Goal: Task Accomplishment & Management: Complete application form

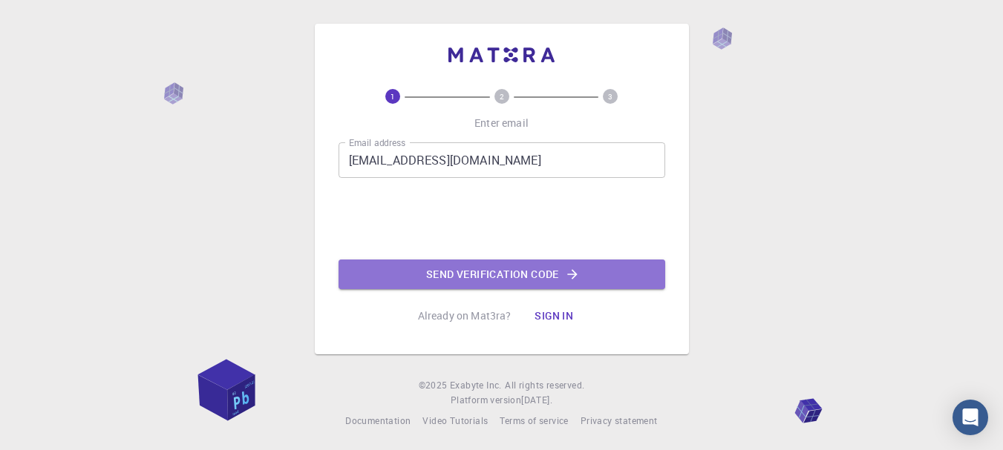
click at [491, 278] on button "Send verification code" at bounding box center [501, 275] width 327 height 30
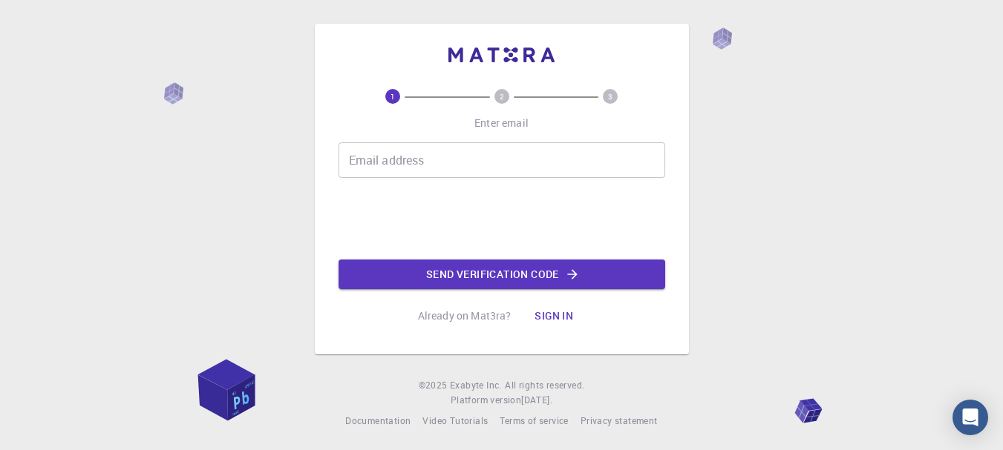
drag, startPoint x: 0, startPoint y: 0, endPoint x: 422, endPoint y: 160, distance: 451.6
click at [422, 160] on div "Email address Email address" at bounding box center [501, 160] width 327 height 36
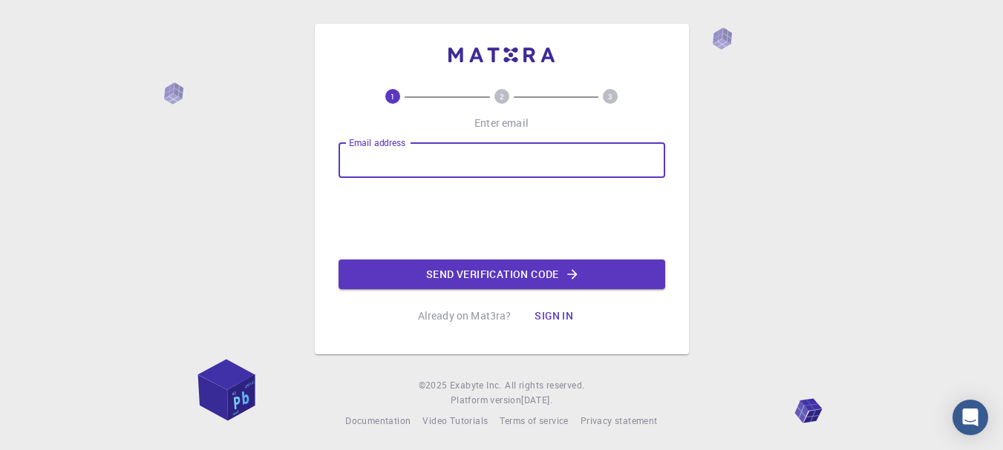
type input "[EMAIL_ADDRESS][DOMAIN_NAME]"
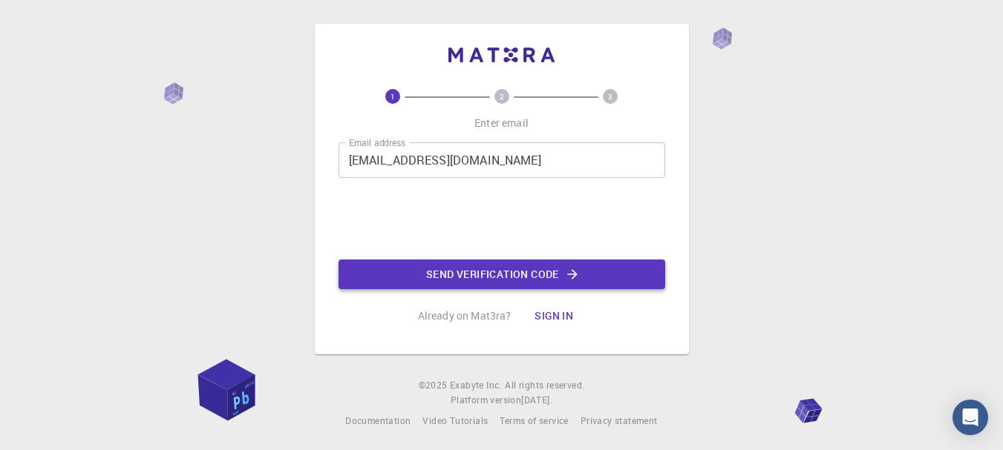
click at [454, 277] on button "Send verification code" at bounding box center [501, 275] width 327 height 30
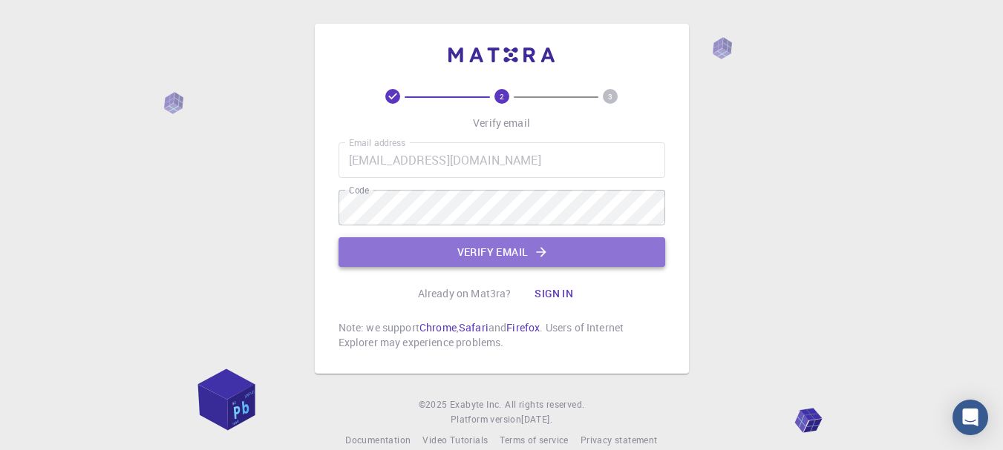
click at [446, 244] on button "Verify email" at bounding box center [501, 252] width 327 height 30
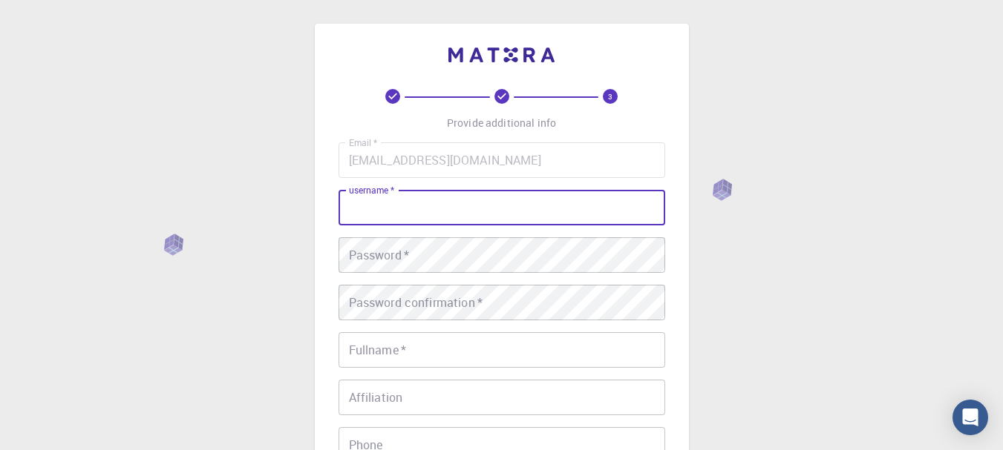
click at [401, 207] on input "username   *" at bounding box center [501, 208] width 327 height 36
type input "Glowpower"
click at [407, 261] on div "Password   * Password   *" at bounding box center [501, 255] width 327 height 36
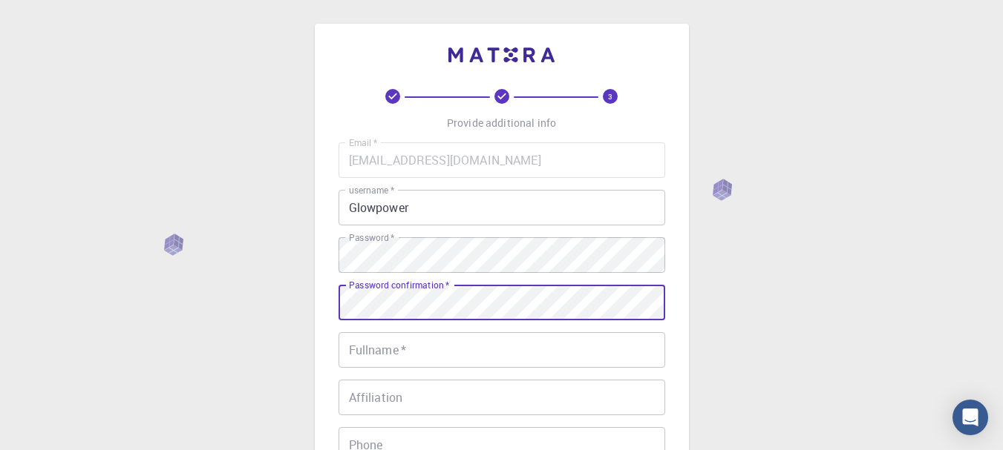
click at [380, 350] on input "Fullname   *" at bounding box center [501, 350] width 327 height 36
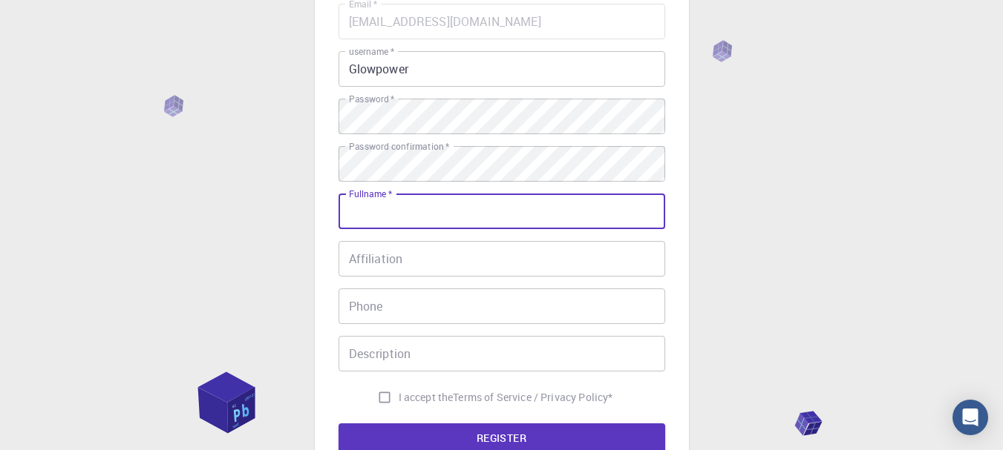
scroll to position [223, 0]
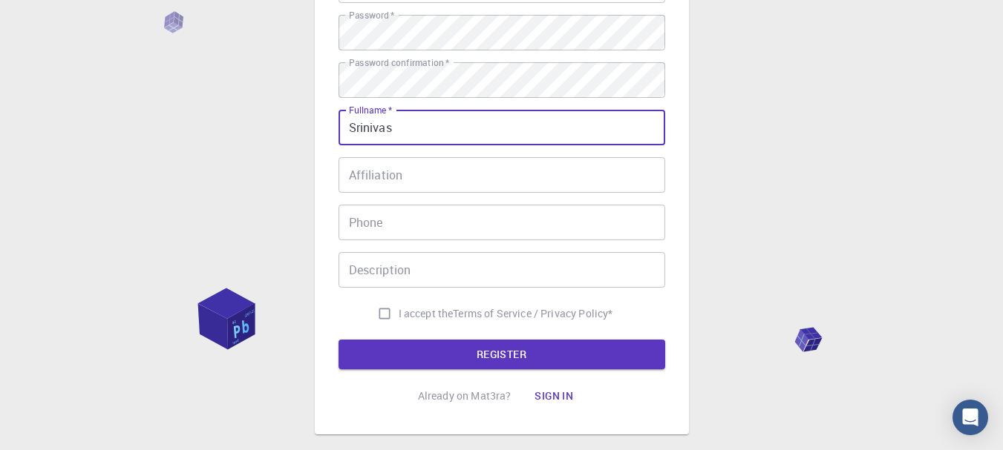
type input "Srinivas"
click at [387, 166] on div "Affiliation Affiliation" at bounding box center [501, 175] width 327 height 36
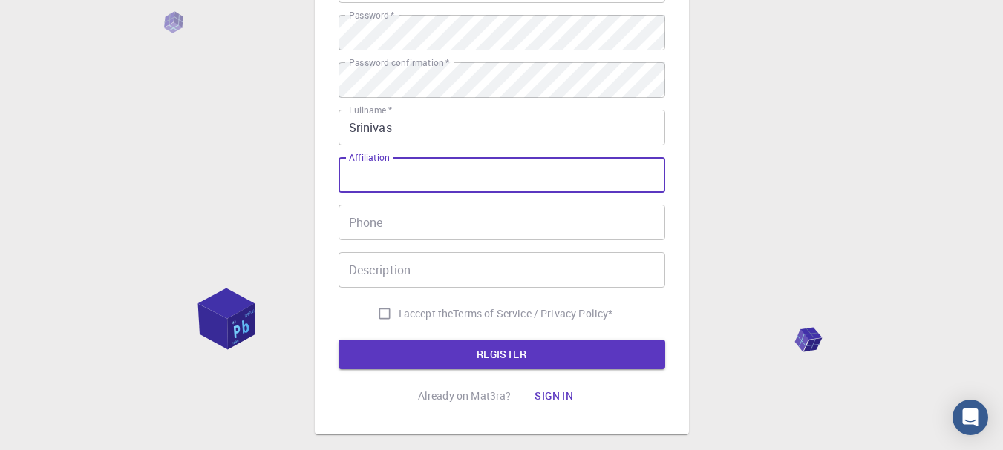
click at [388, 220] on input "Phone" at bounding box center [501, 223] width 327 height 36
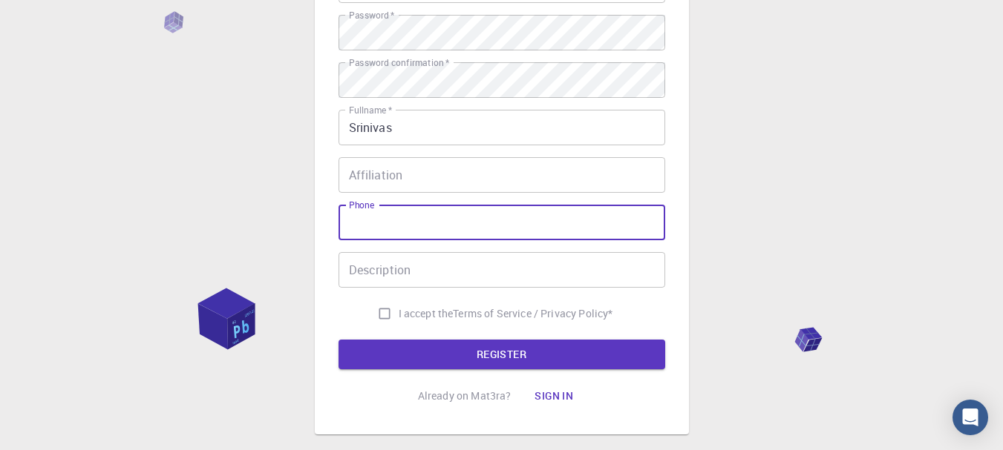
click at [380, 316] on input "I accept the Terms of Service / Privacy Policy *" at bounding box center [384, 314] width 28 height 28
checkbox input "true"
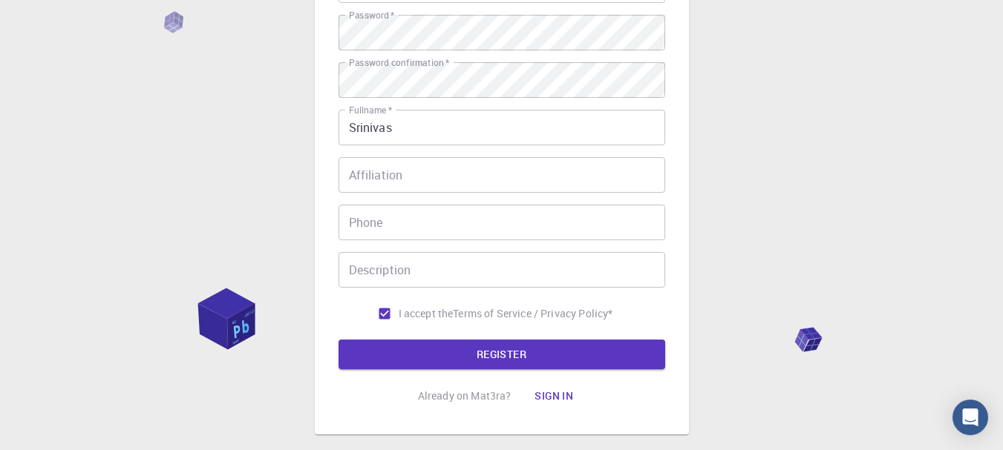
click at [419, 354] on button "REGISTER" at bounding box center [501, 355] width 327 height 30
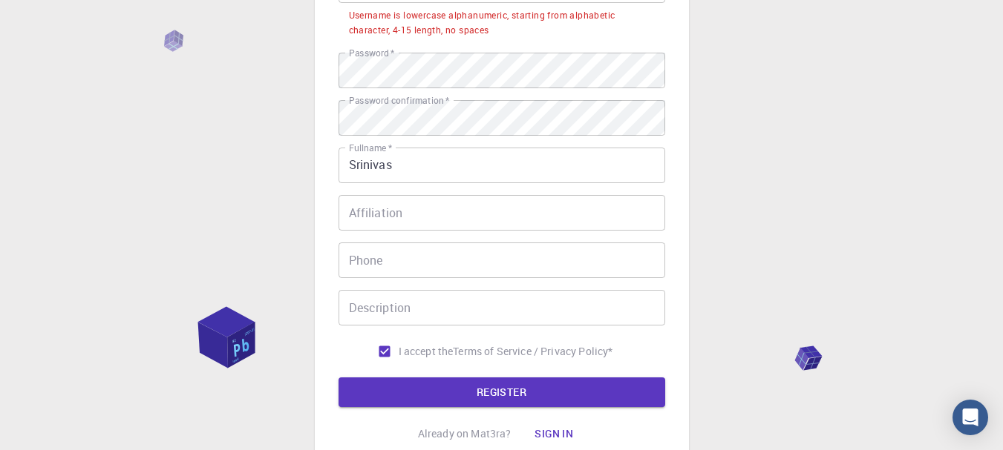
scroll to position [148, 0]
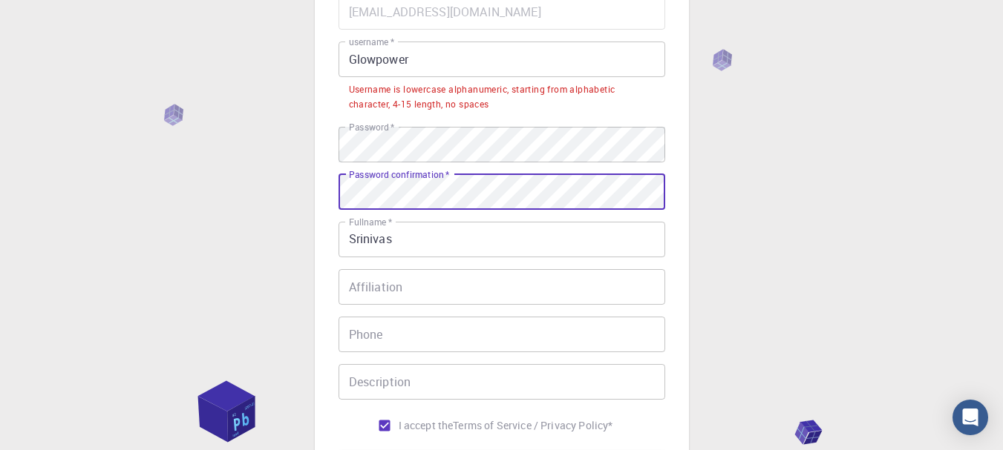
click at [295, 253] on div "3 Provide additional info Email   * [EMAIL_ADDRESS][DOMAIN_NAME] Email   * user…" at bounding box center [501, 248] width 1003 height 793
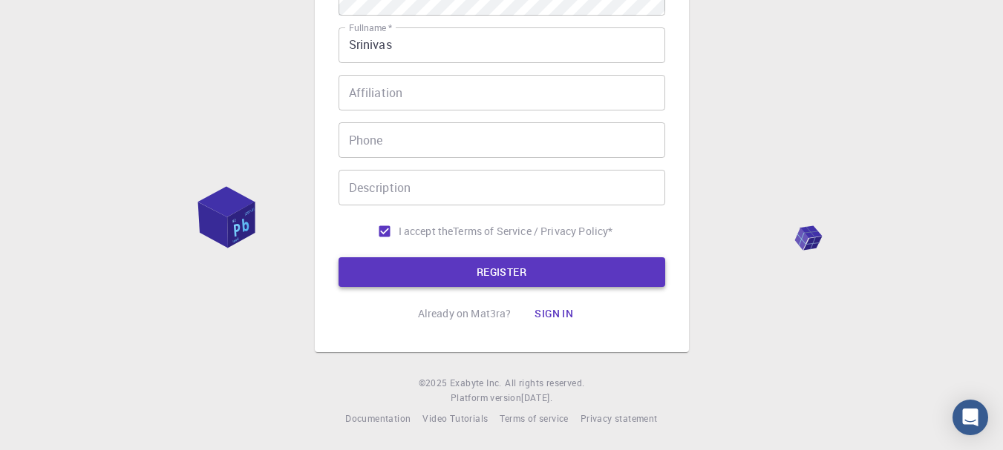
click at [436, 260] on button "REGISTER" at bounding box center [501, 273] width 327 height 30
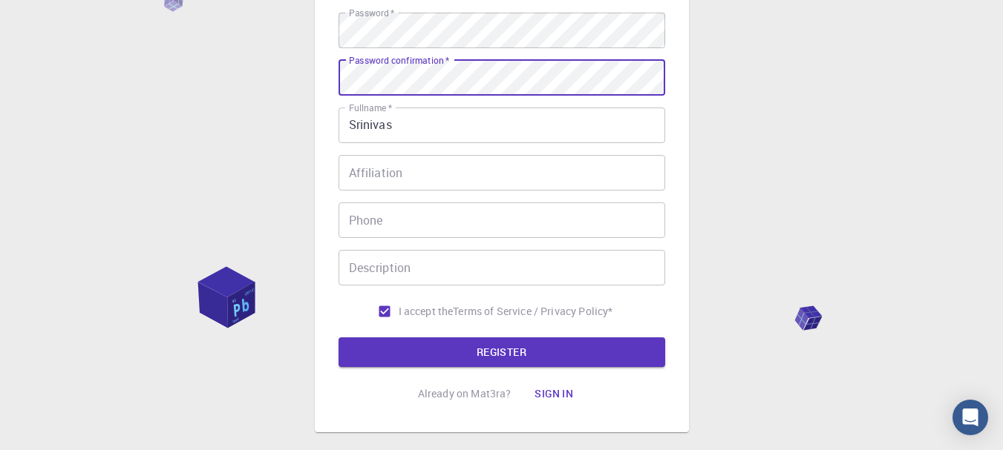
scroll to position [315, 0]
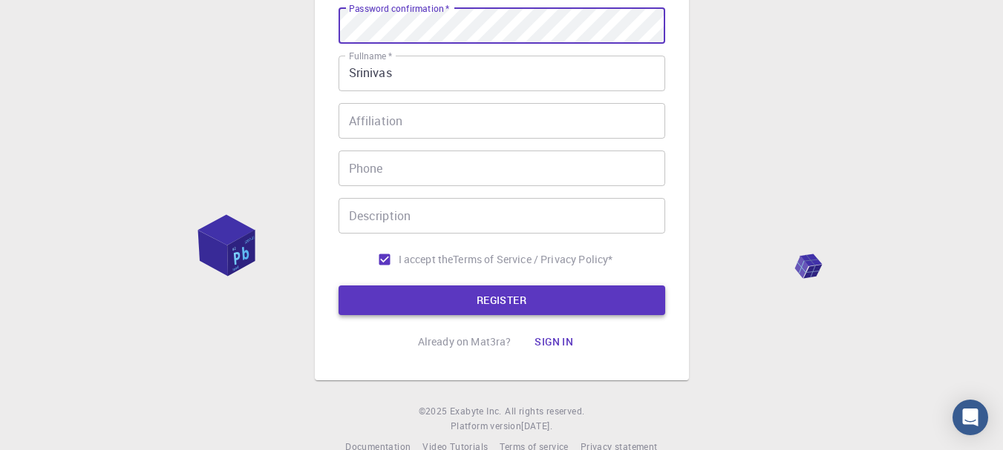
click at [459, 311] on button "REGISTER" at bounding box center [501, 301] width 327 height 30
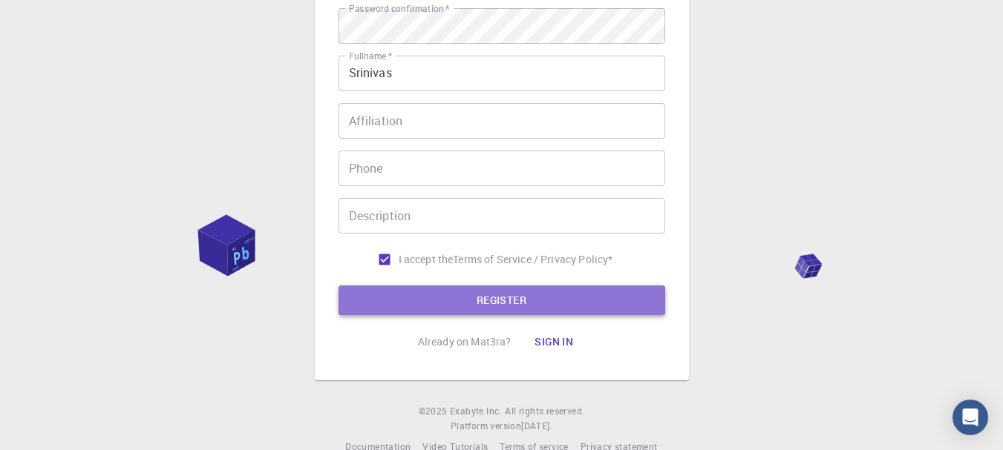
click at [463, 296] on button "REGISTER" at bounding box center [501, 301] width 327 height 30
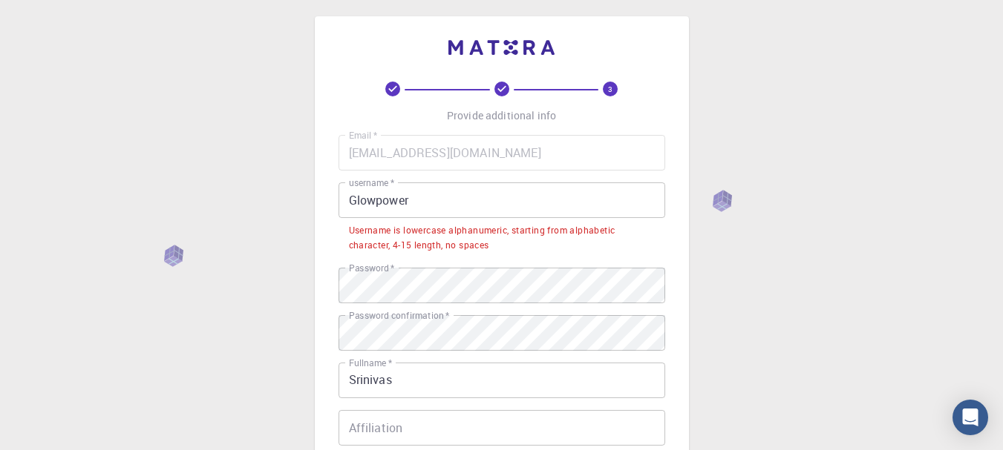
scroll to position [0, 0]
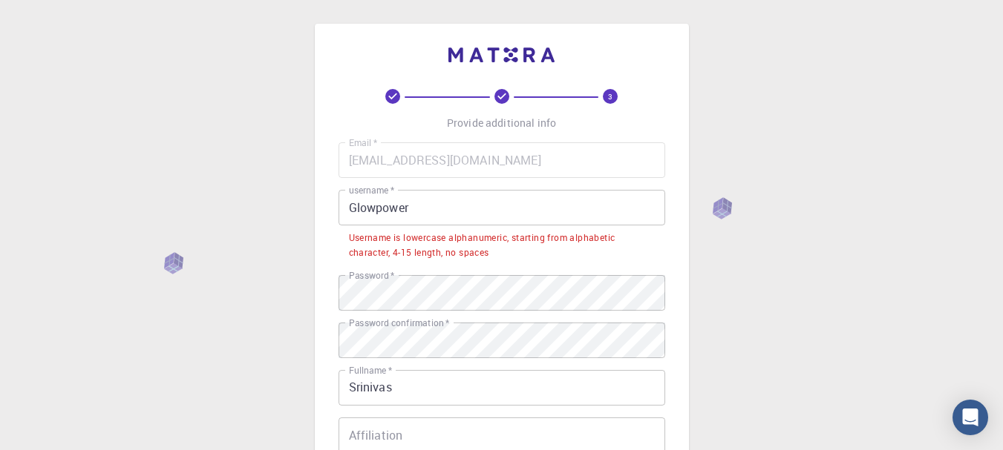
click at [419, 214] on input "Glowpower" at bounding box center [501, 208] width 327 height 36
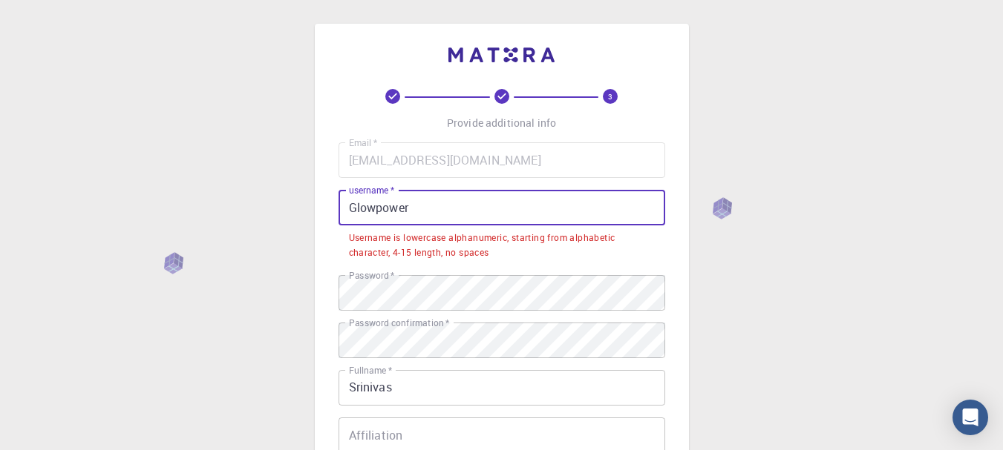
drag, startPoint x: 419, startPoint y: 213, endPoint x: 350, endPoint y: 208, distance: 69.2
click at [350, 208] on input "Glowpower" at bounding box center [501, 208] width 327 height 36
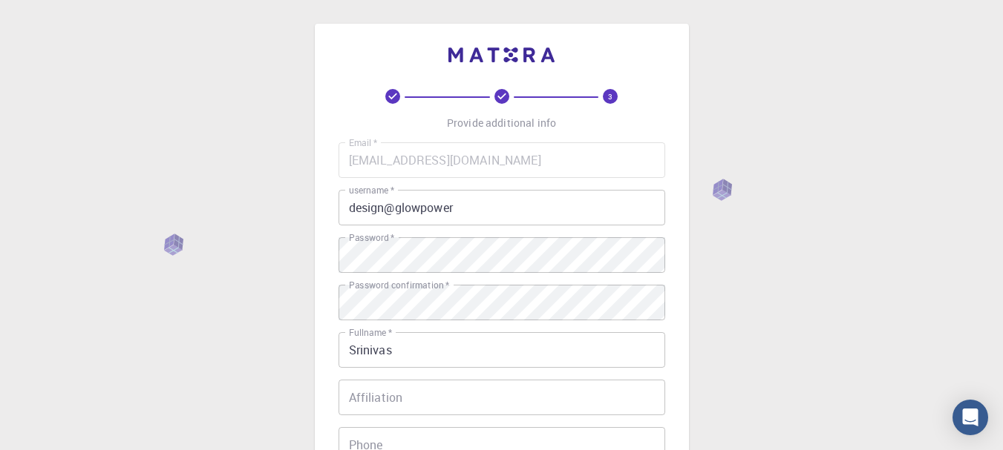
click at [787, 308] on div "3 Provide additional info Email   * [EMAIL_ADDRESS][DOMAIN_NAME] Email   * user…" at bounding box center [501, 377] width 1003 height 755
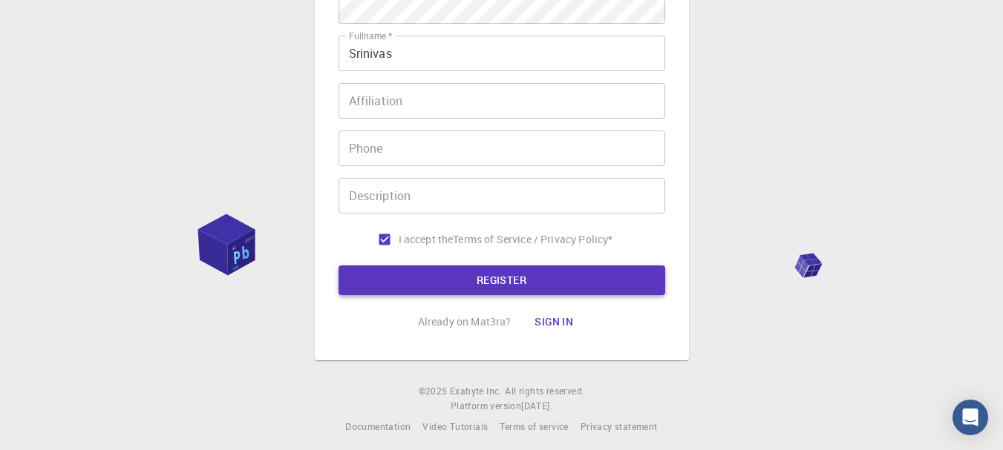
click at [534, 282] on button "REGISTER" at bounding box center [501, 281] width 327 height 30
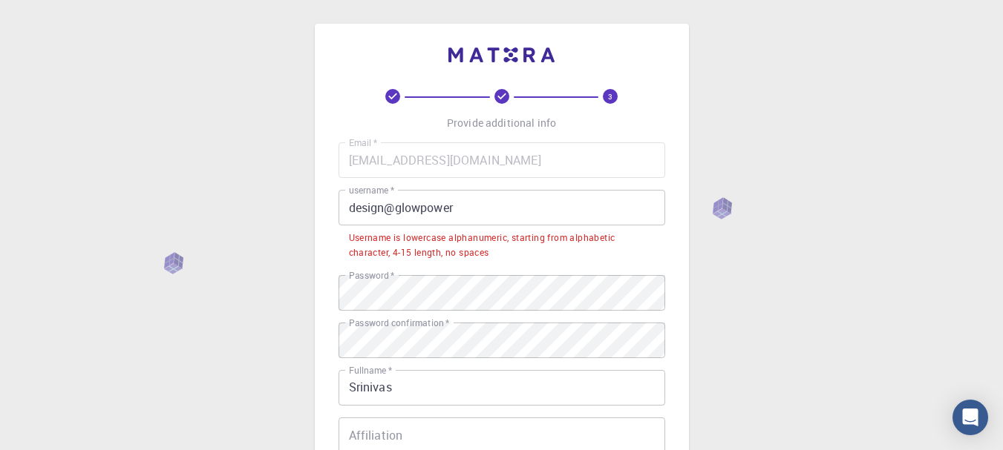
click at [396, 211] on input "design@glowpower" at bounding box center [501, 208] width 327 height 36
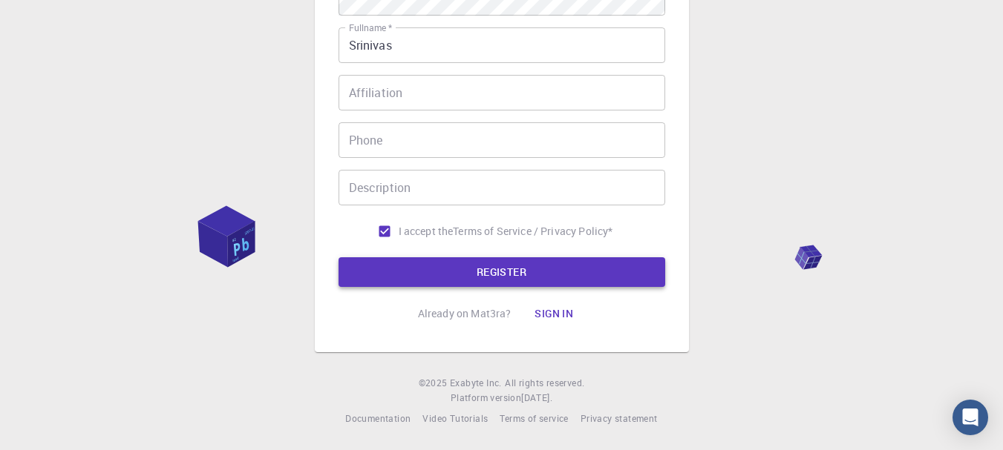
click at [455, 284] on button "REGISTER" at bounding box center [501, 273] width 327 height 30
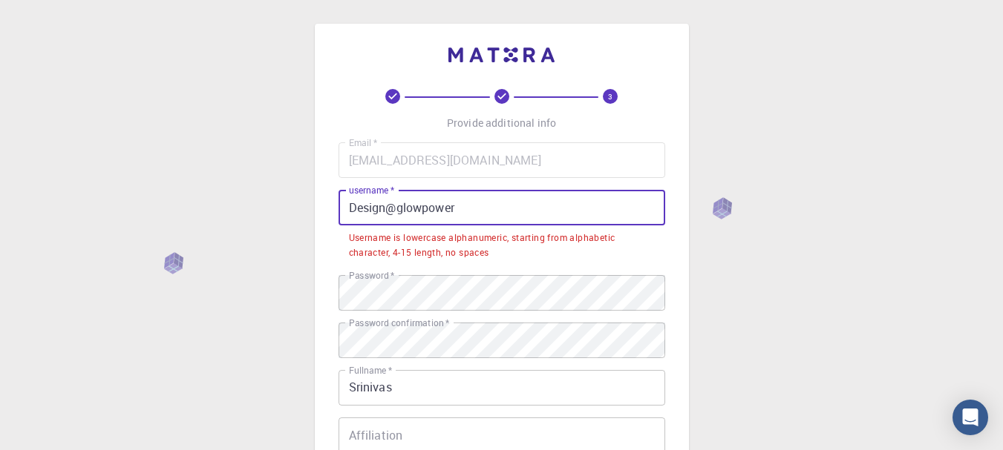
click at [464, 212] on input "Design@glowpower" at bounding box center [501, 208] width 327 height 36
drag, startPoint x: 473, startPoint y: 207, endPoint x: 309, endPoint y: 220, distance: 165.3
click at [309, 220] on div "3 Provide additional info Email   * [EMAIL_ADDRESS][DOMAIN_NAME] Email   * user…" at bounding box center [501, 396] width 1003 height 793
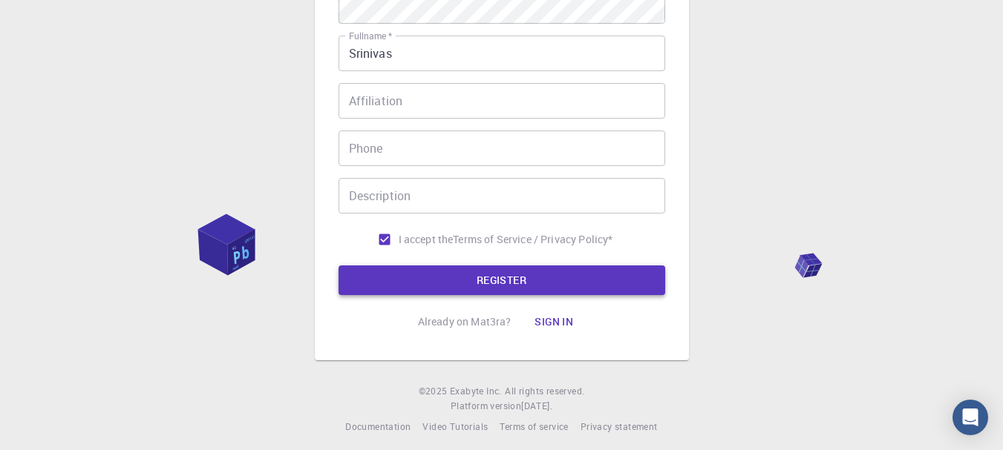
click at [511, 283] on button "REGISTER" at bounding box center [501, 281] width 327 height 30
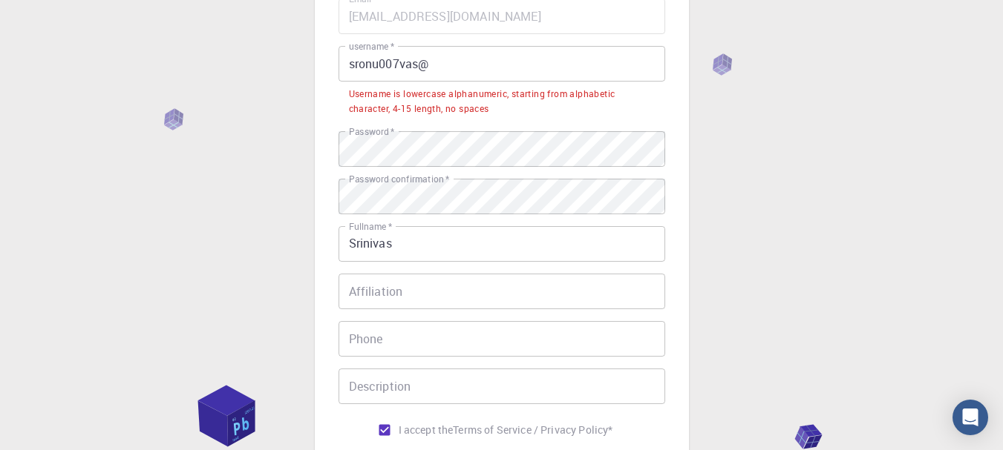
scroll to position [111, 0]
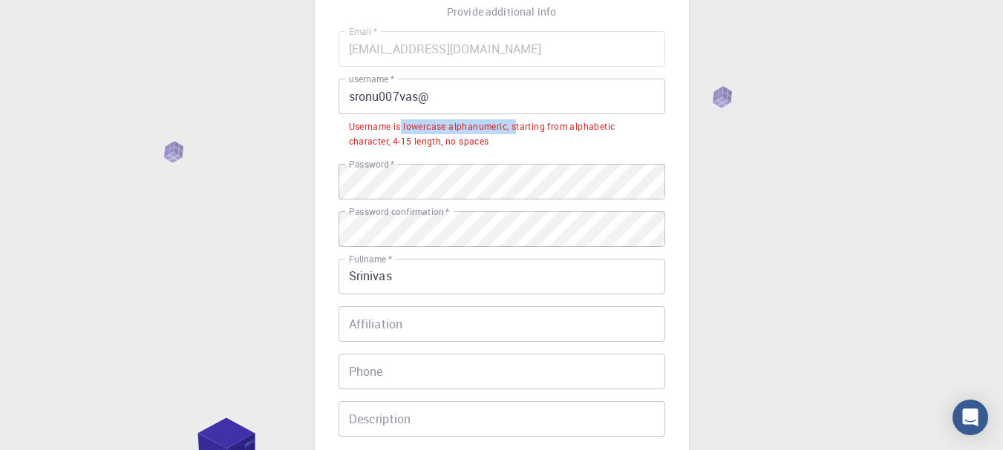
drag, startPoint x: 401, startPoint y: 130, endPoint x: 516, endPoint y: 128, distance: 115.0
click at [516, 128] on div "Username is lowercase alphanumeric, starting from alphabetic character, 4-15 le…" at bounding box center [502, 134] width 306 height 30
copy div "lowercase alphanumeric, s"
click at [545, 131] on div "Username is lowercase alphanumeric, starting from alphabetic character, 4-15 le…" at bounding box center [502, 134] width 306 height 30
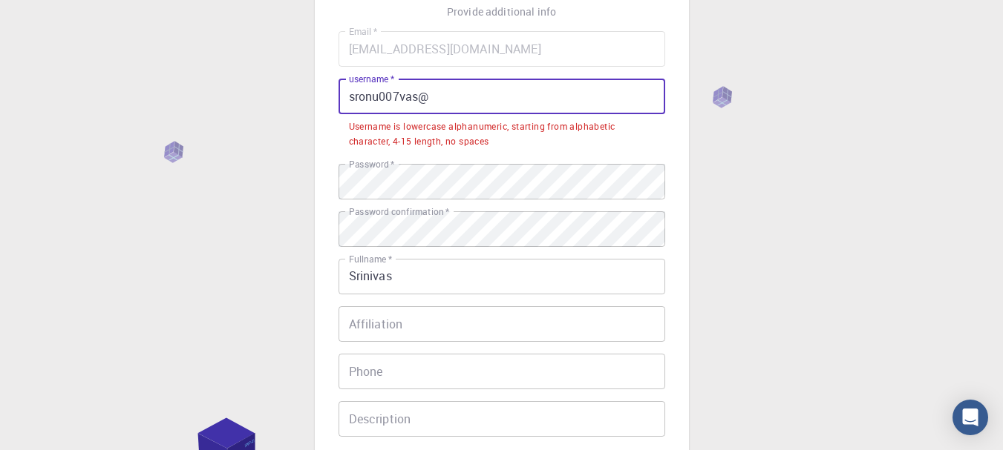
click at [447, 102] on input "sronu007vas@" at bounding box center [501, 97] width 327 height 36
drag, startPoint x: 445, startPoint y: 102, endPoint x: 321, endPoint y: 102, distance: 123.9
click at [321, 102] on div "3 Provide additional info Email   * [EMAIL_ADDRESS][DOMAIN_NAME] Email   * user…" at bounding box center [502, 248] width 374 height 672
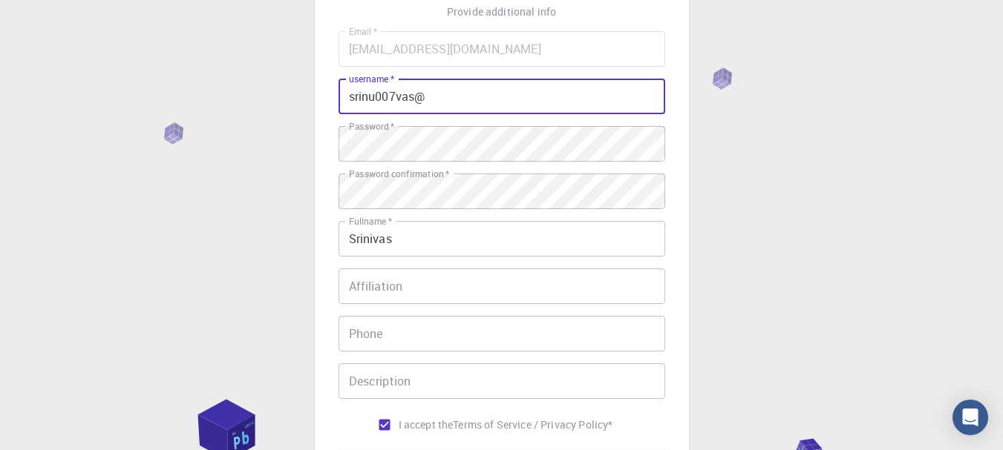
click at [804, 200] on div "3 Provide additional info Email   * [EMAIL_ADDRESS][DOMAIN_NAME] Email   * user…" at bounding box center [501, 266] width 1003 height 755
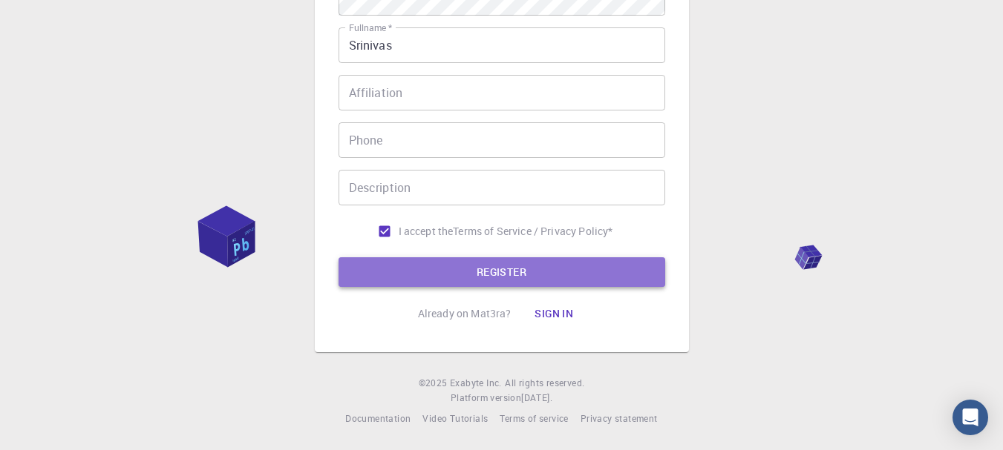
click at [579, 272] on button "REGISTER" at bounding box center [501, 273] width 327 height 30
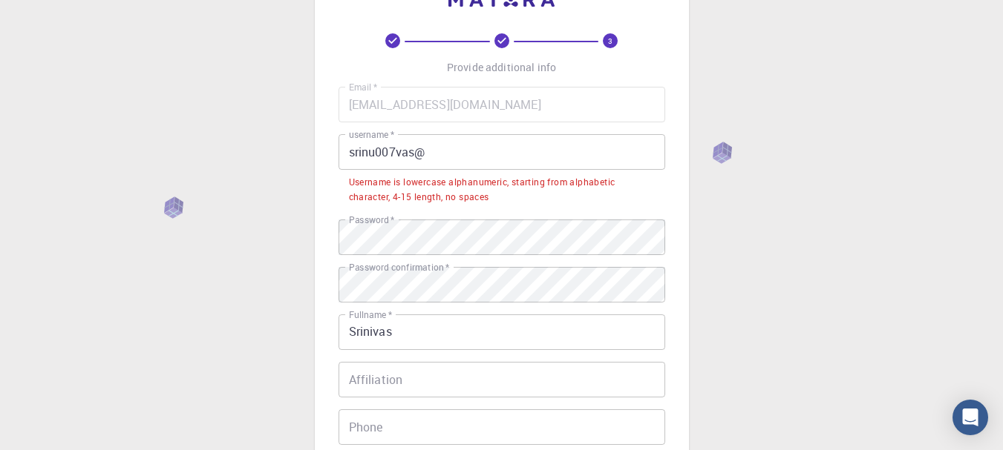
scroll to position [45, 0]
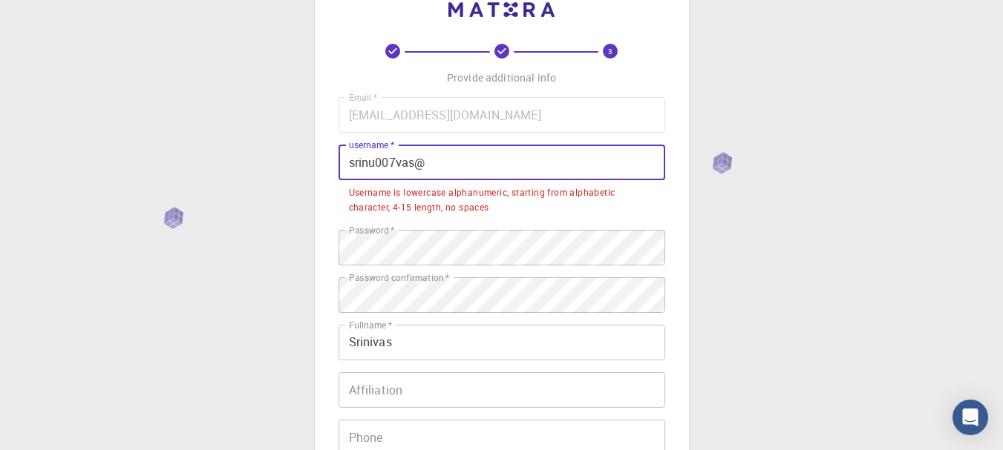
click at [345, 163] on input "srinu007vas@" at bounding box center [501, 163] width 327 height 36
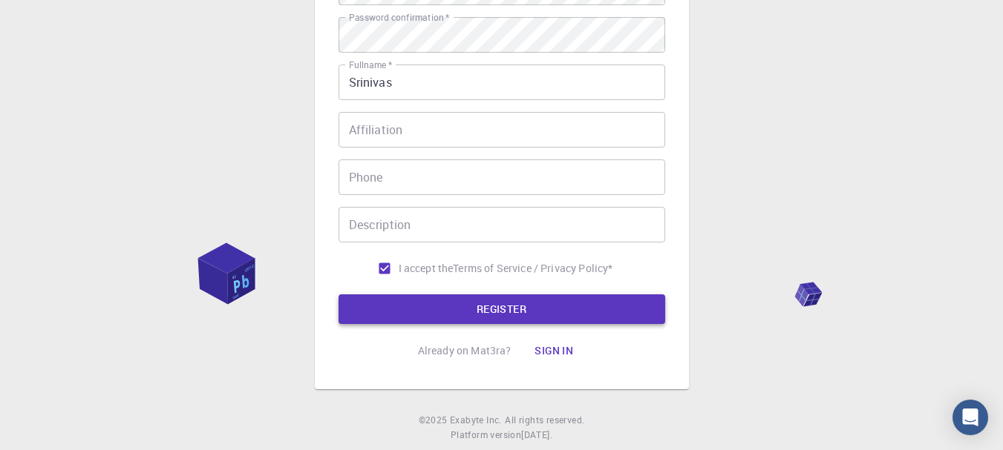
click at [504, 309] on button "REGISTER" at bounding box center [501, 310] width 327 height 30
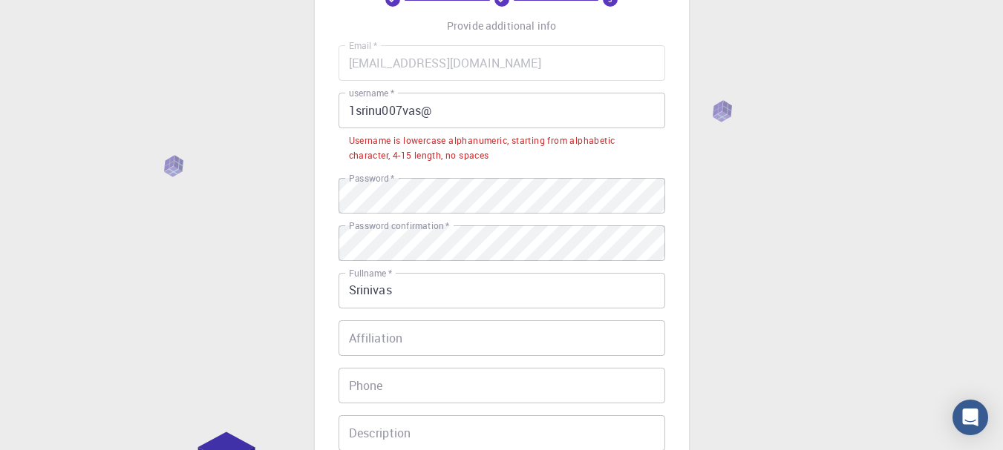
scroll to position [83, 0]
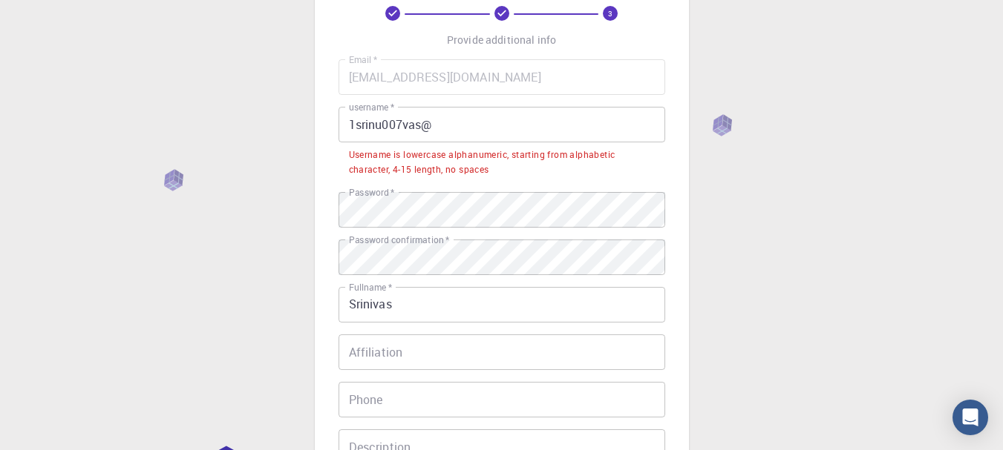
click at [355, 127] on input "1srinu007vas@" at bounding box center [501, 125] width 327 height 36
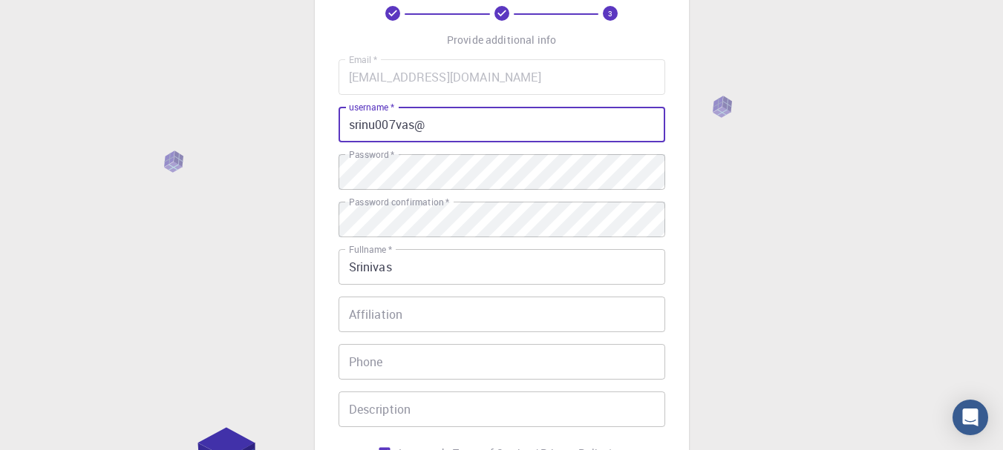
click at [439, 130] on input "srinu007vas@" at bounding box center [501, 125] width 327 height 36
drag, startPoint x: 454, startPoint y: 125, endPoint x: 296, endPoint y: 124, distance: 158.1
click at [296, 124] on div "3 Provide additional info Email   * [EMAIL_ADDRESS][DOMAIN_NAME] Email   * user…" at bounding box center [501, 294] width 1003 height 755
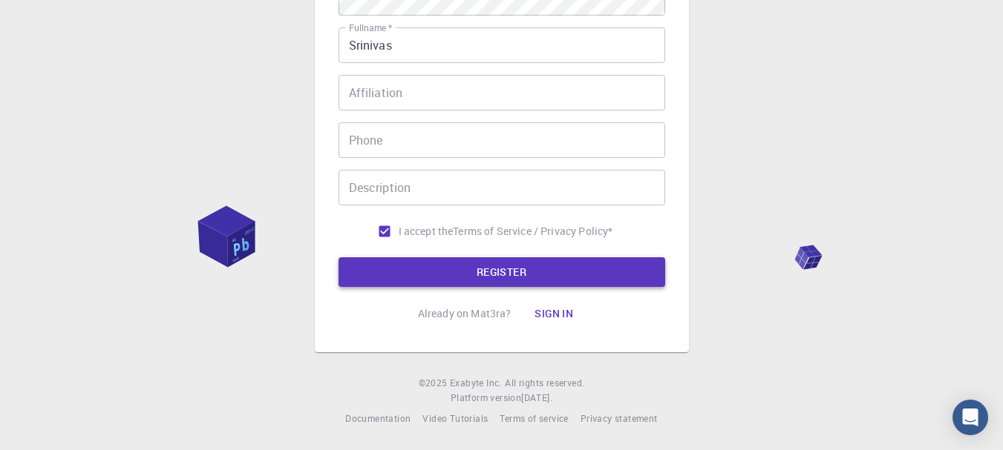
click at [498, 278] on button "REGISTER" at bounding box center [501, 273] width 327 height 30
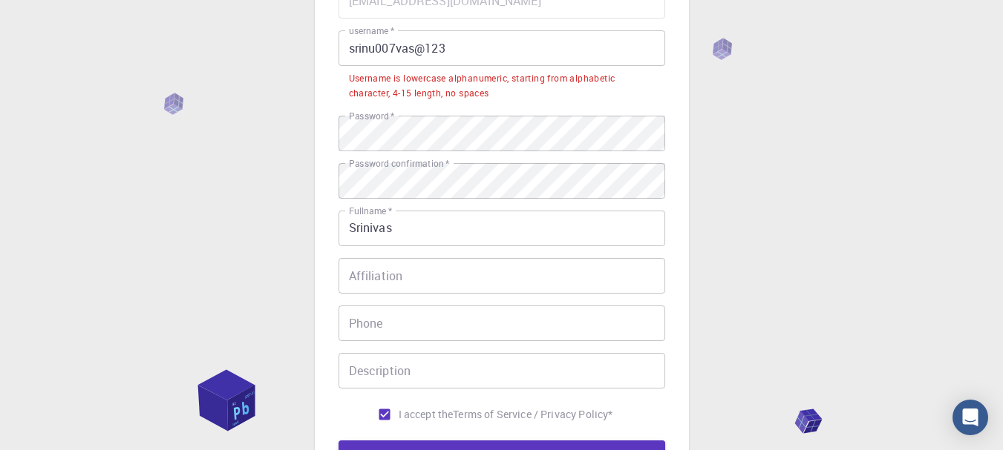
scroll to position [119, 0]
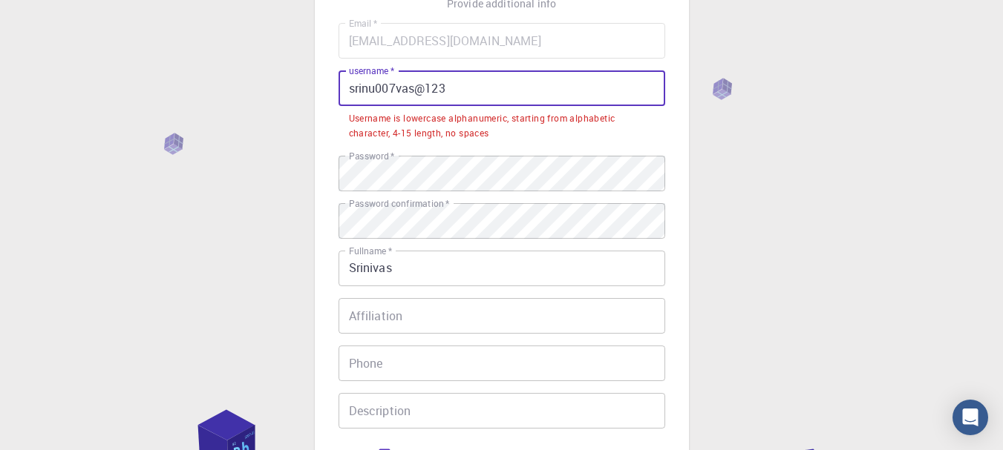
click at [430, 88] on input "srinu007vas@123" at bounding box center [501, 88] width 327 height 36
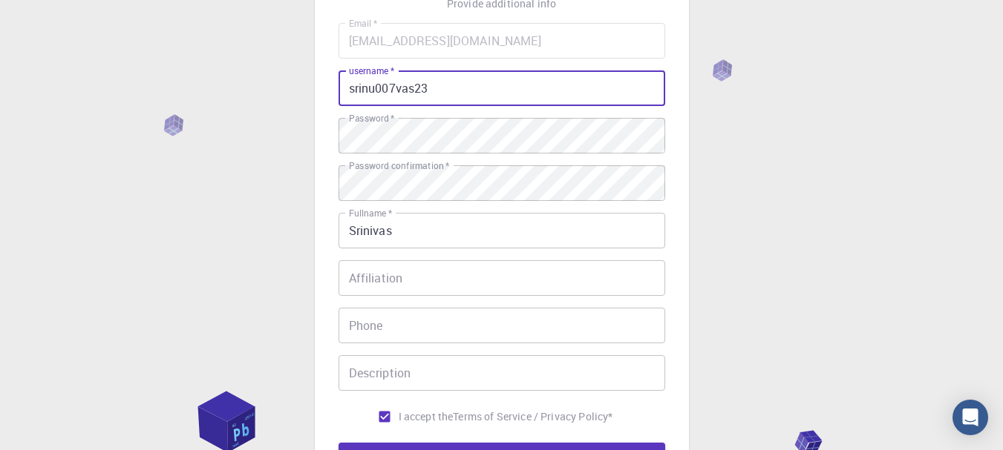
click at [450, 92] on input "srinu007vas23" at bounding box center [501, 88] width 327 height 36
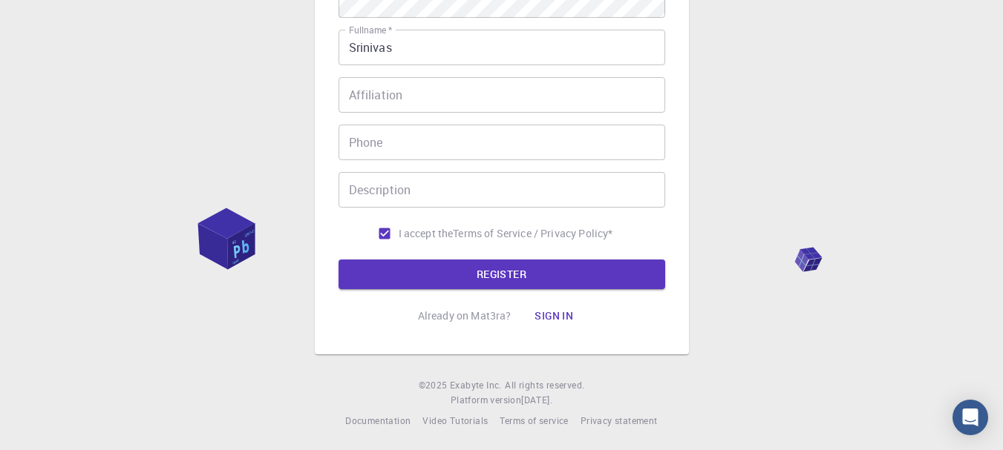
scroll to position [305, 0]
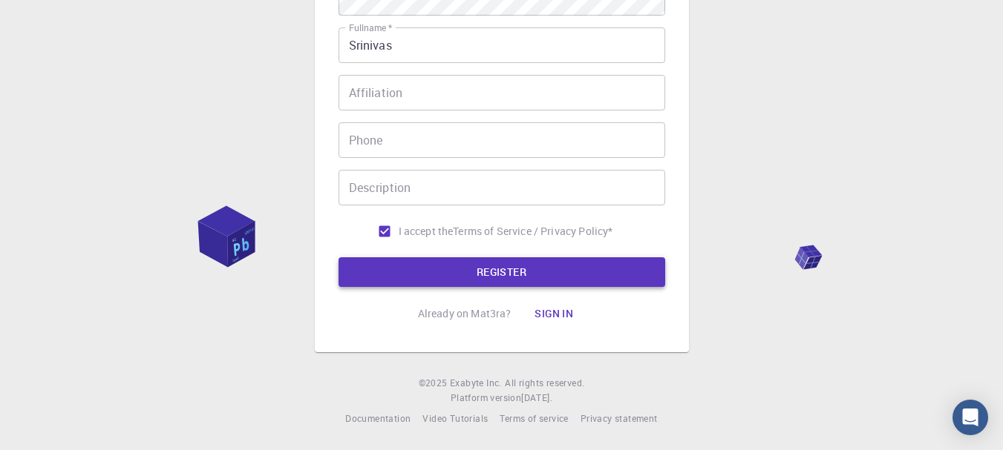
type input "srinu007vas"
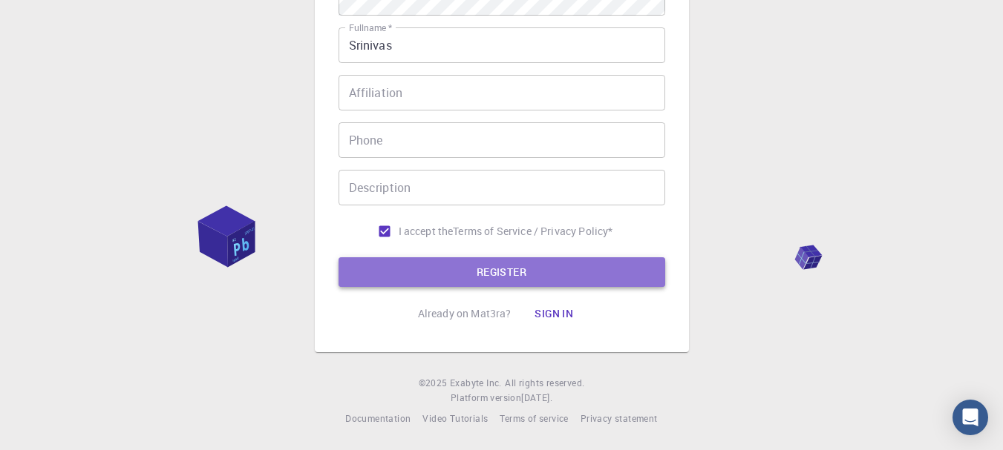
click at [532, 267] on button "REGISTER" at bounding box center [501, 273] width 327 height 30
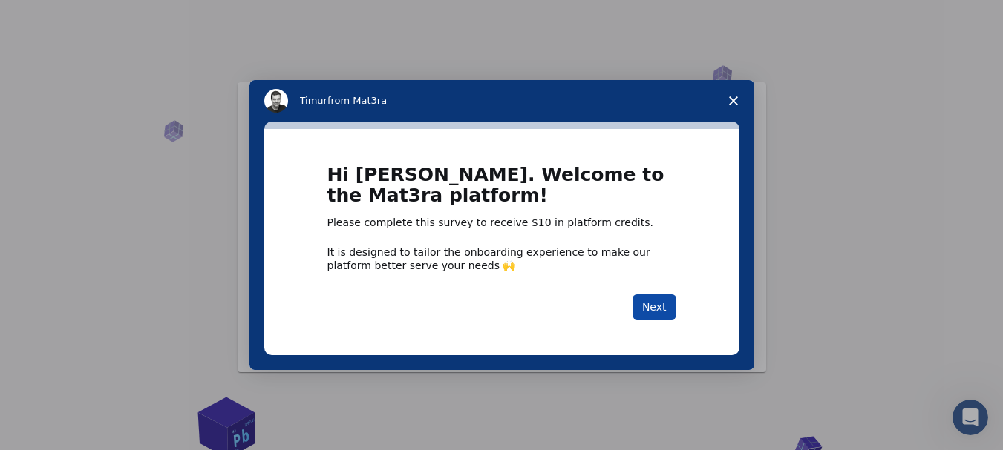
click at [652, 304] on button "Next" at bounding box center [654, 307] width 44 height 25
click at [732, 102] on polygon "Close survey" at bounding box center [733, 100] width 9 height 9
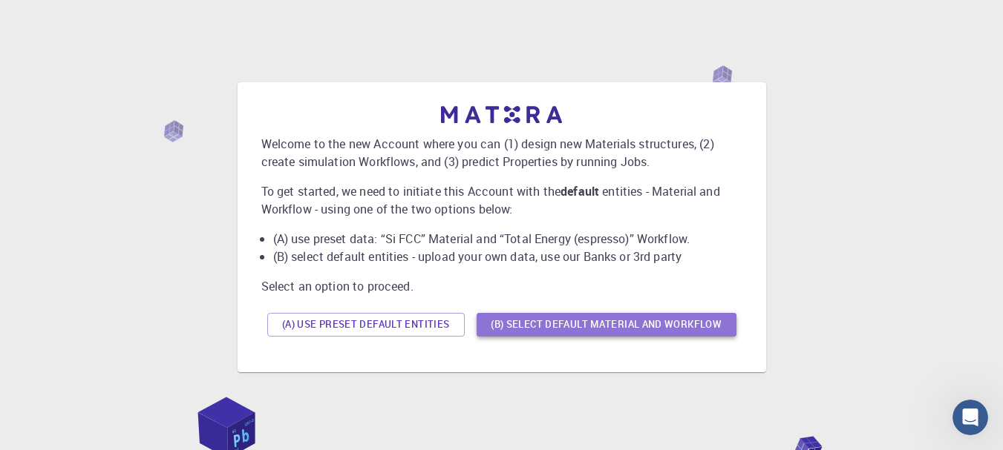
click at [623, 324] on button "(B) Select default material and workflow" at bounding box center [606, 325] width 260 height 24
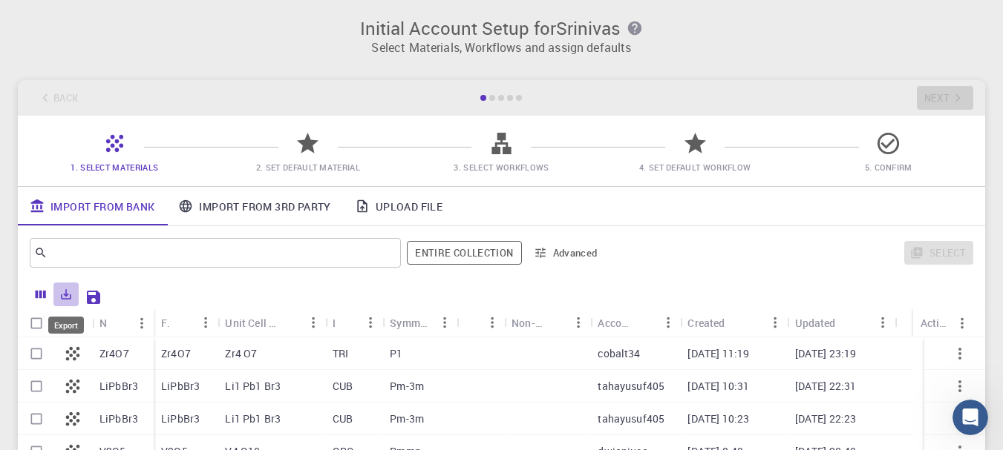
click at [65, 297] on icon "Export" at bounding box center [65, 294] width 13 height 13
click at [122, 355] on li "Download as Excel" at bounding box center [116, 352] width 126 height 27
click at [267, 205] on link "Import From 3rd Party" at bounding box center [254, 206] width 176 height 39
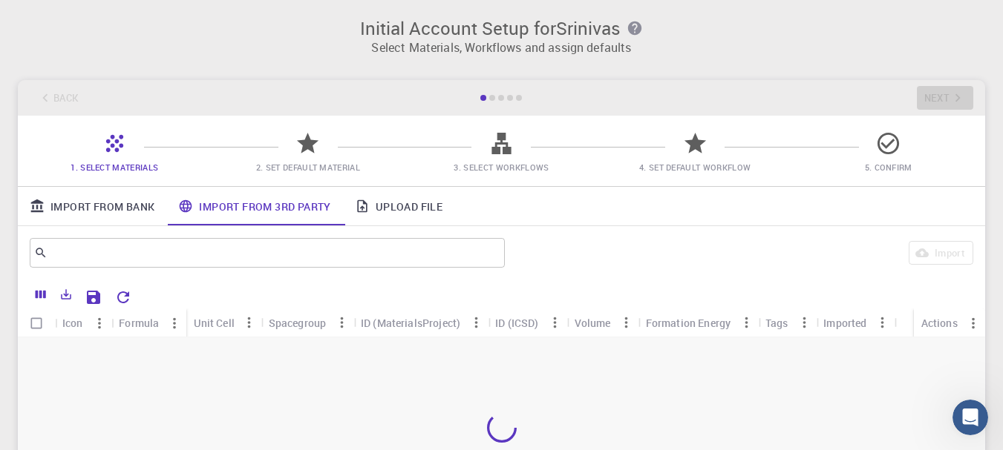
click at [92, 208] on link "Import From Bank" at bounding box center [92, 206] width 148 height 39
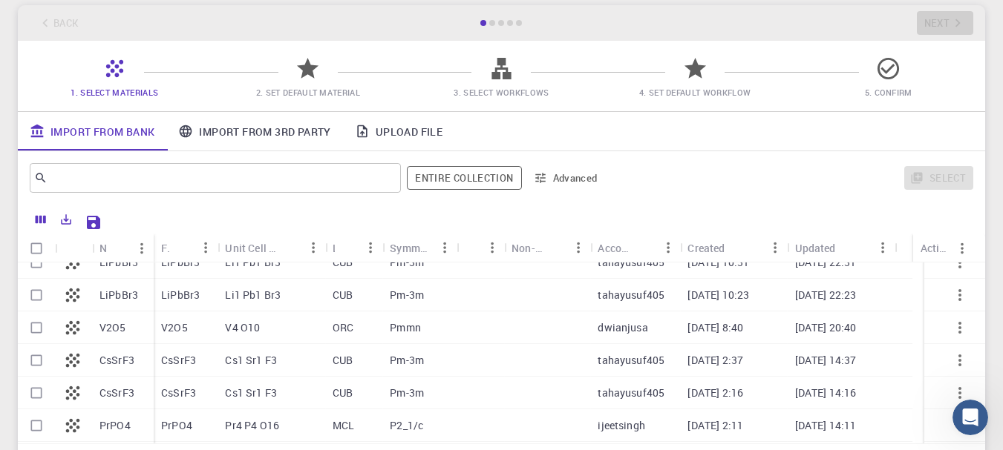
scroll to position [74, 0]
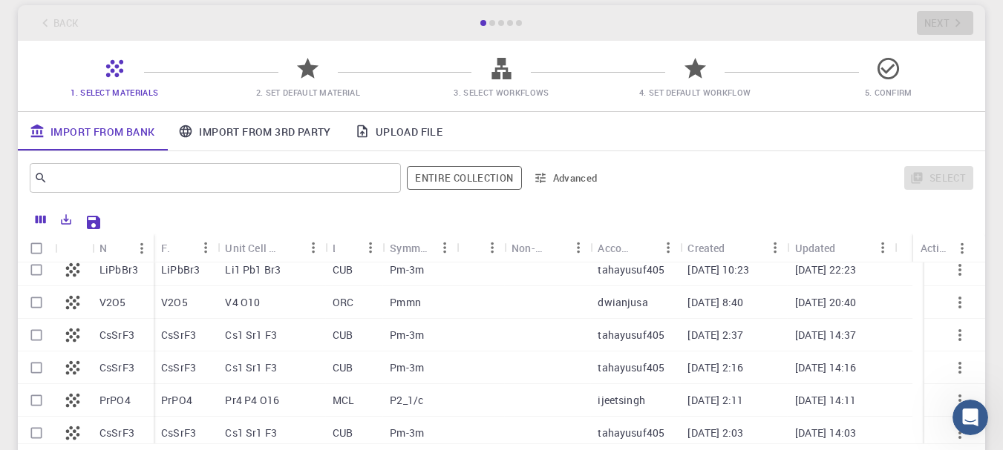
click at [35, 332] on input "Select row" at bounding box center [36, 335] width 28 height 28
checkbox input "true"
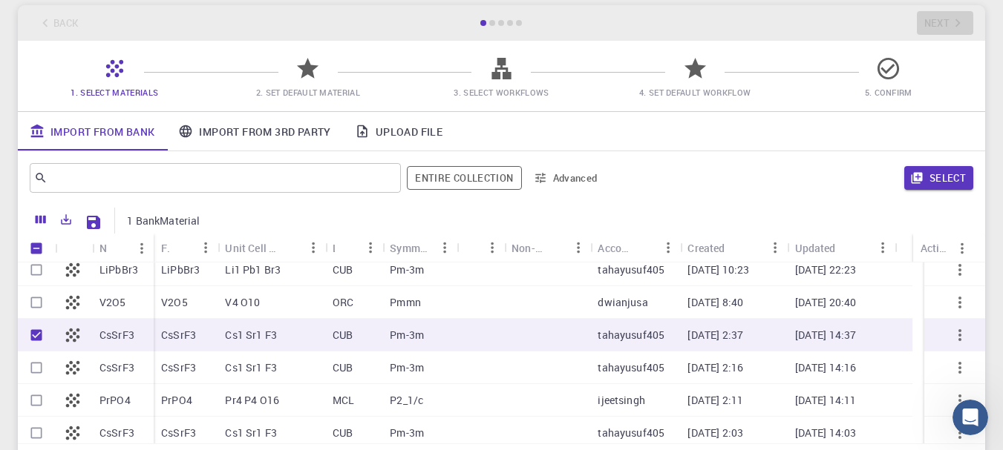
checkbox input "true"
click at [939, 182] on button "Select" at bounding box center [938, 178] width 69 height 24
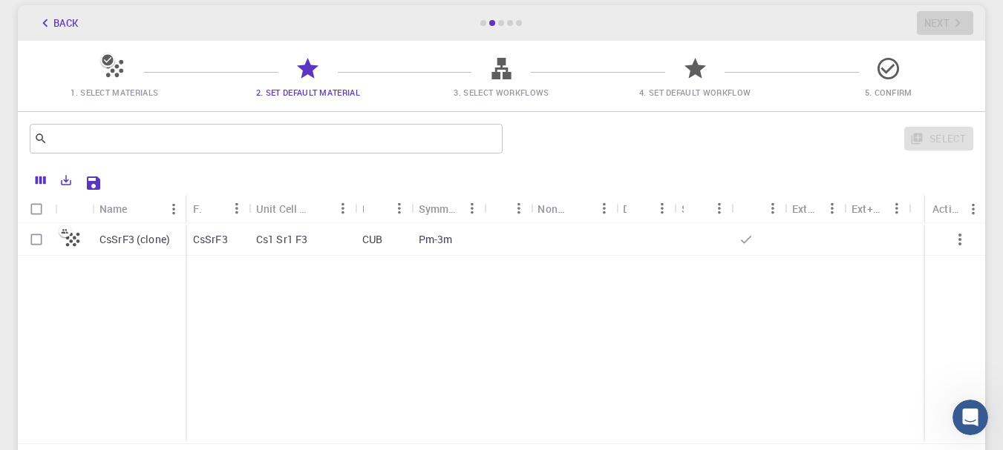
click at [121, 244] on p "CsSrF3 (clone)" at bounding box center [134, 239] width 70 height 15
checkbox input "true"
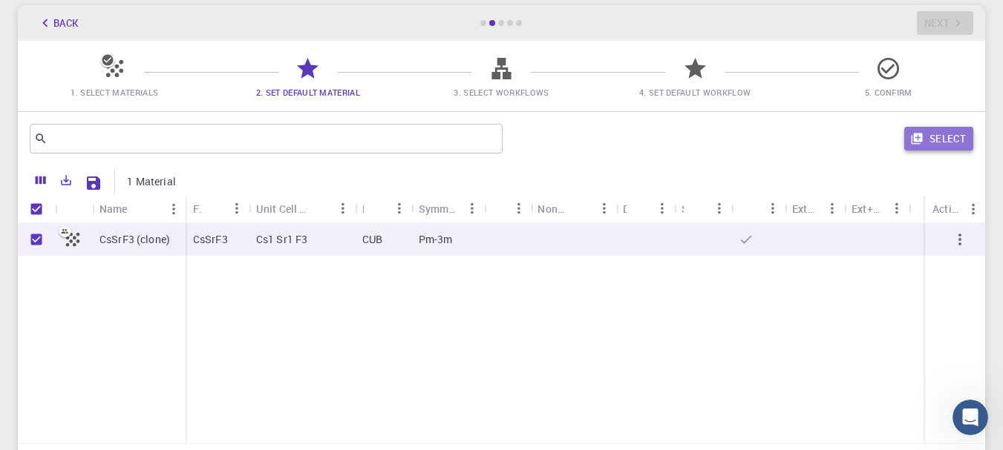
click at [940, 133] on button "Select" at bounding box center [938, 139] width 69 height 24
click at [132, 243] on p "CsSrF3 (clone)" at bounding box center [134, 239] width 70 height 15
checkbox input "false"
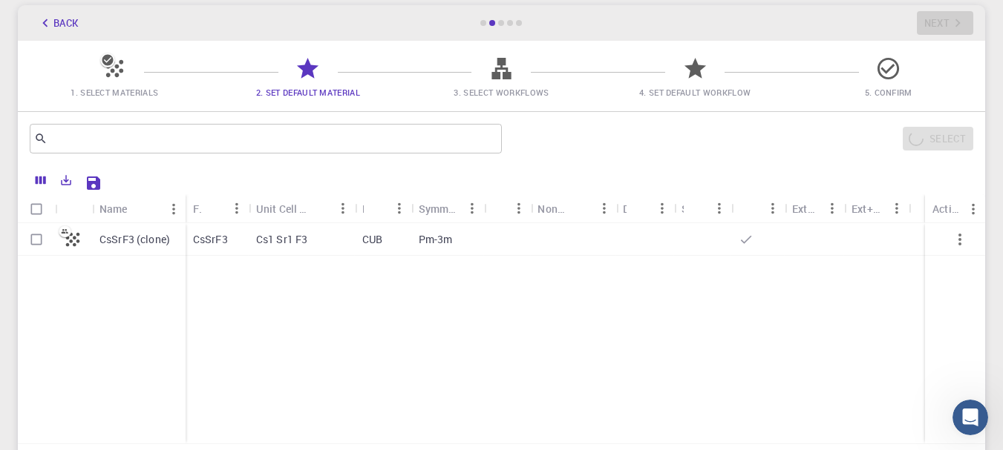
click at [132, 243] on p "CsSrF3 (clone)" at bounding box center [134, 239] width 70 height 15
checkbox input "true"
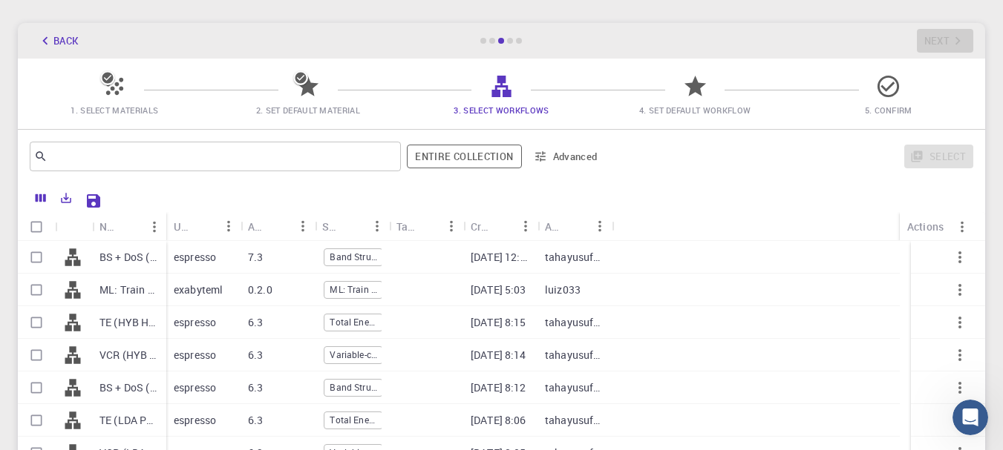
scroll to position [148, 0]
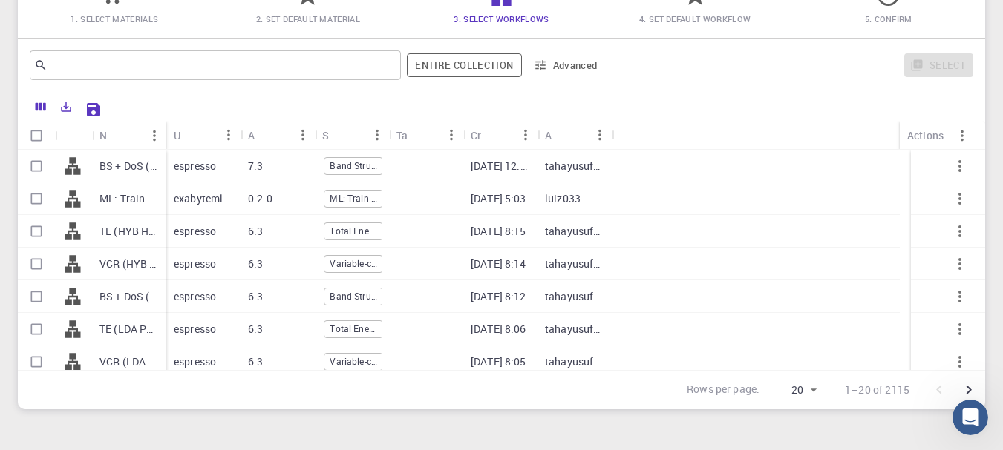
click at [124, 169] on p "BS + DoS (GGA PBE) (PW USP)" at bounding box center [128, 166] width 59 height 15
checkbox input "true"
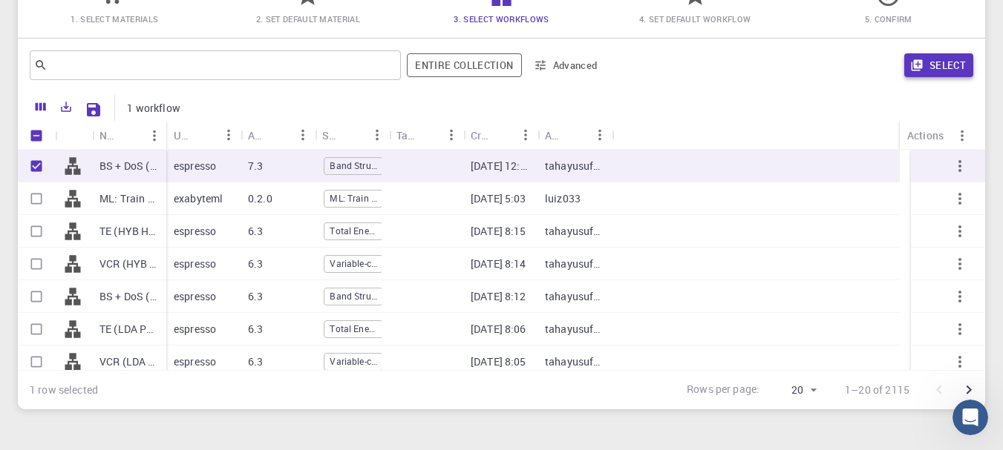
click at [934, 64] on button "Select" at bounding box center [938, 65] width 69 height 24
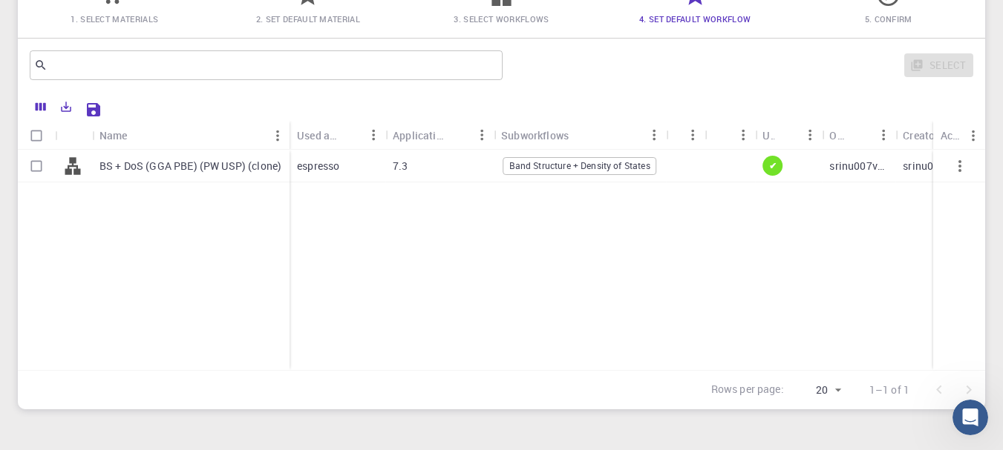
click at [37, 165] on input "Select row" at bounding box center [36, 166] width 28 height 28
checkbox input "true"
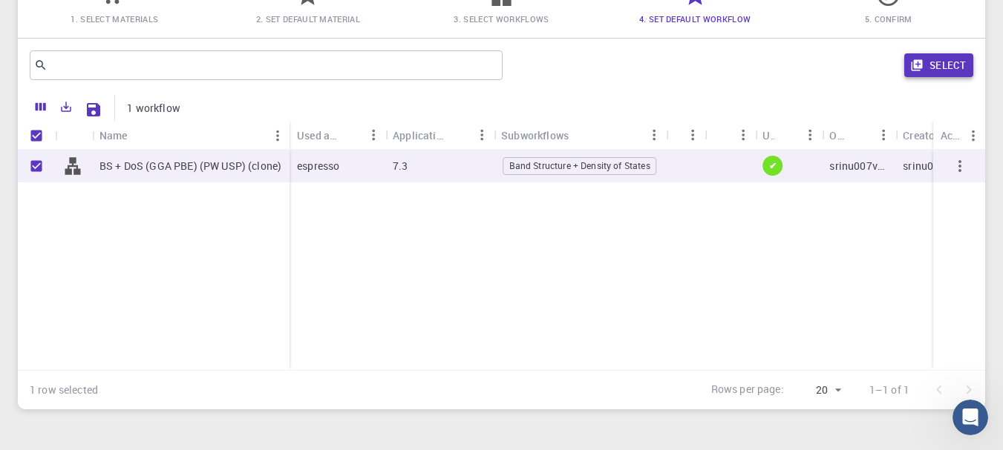
click at [942, 57] on button "Select" at bounding box center [938, 65] width 69 height 24
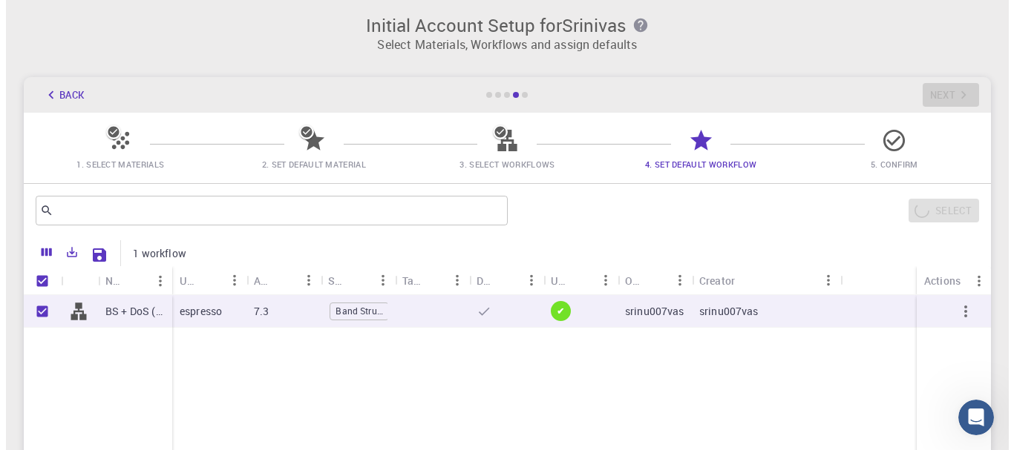
scroll to position [0, 0]
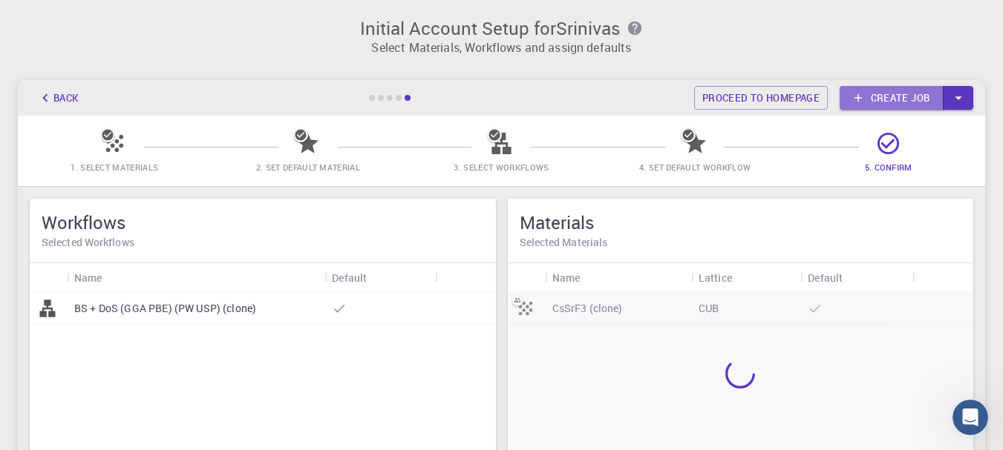
click at [878, 100] on link "Create job" at bounding box center [891, 98] width 104 height 24
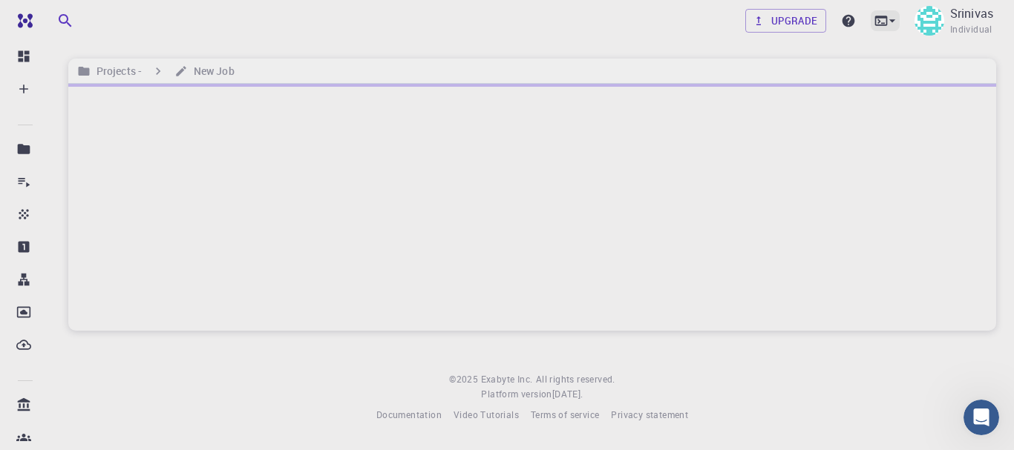
click at [895, 22] on icon at bounding box center [892, 20] width 15 height 15
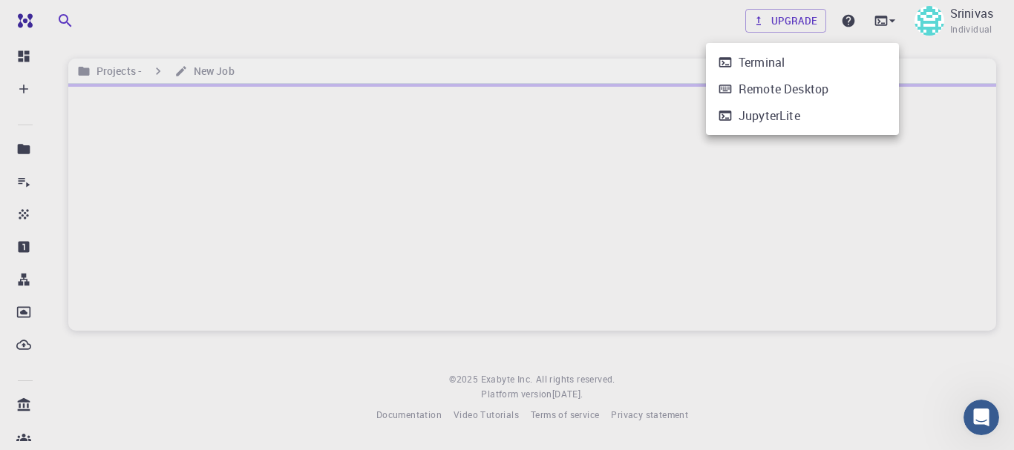
click at [654, 48] on div at bounding box center [507, 225] width 1014 height 450
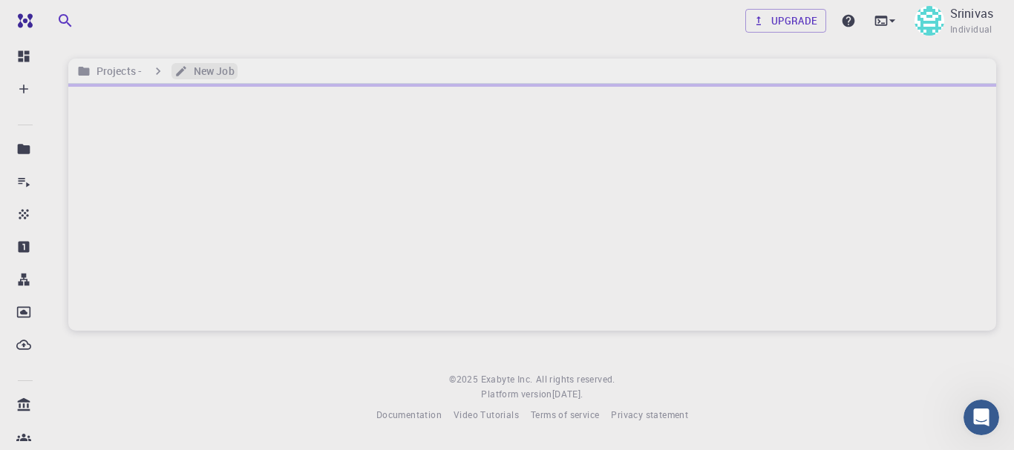
click at [209, 71] on h6 "New Job" at bounding box center [211, 71] width 47 height 16
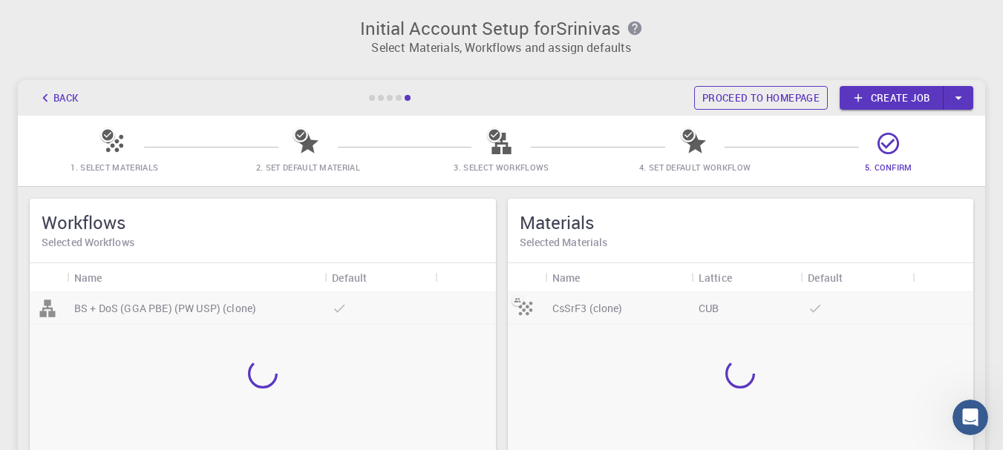
click at [768, 102] on link "Proceed to homepage" at bounding box center [761, 98] width 134 height 24
